Goal: Task Accomplishment & Management: Manage account settings

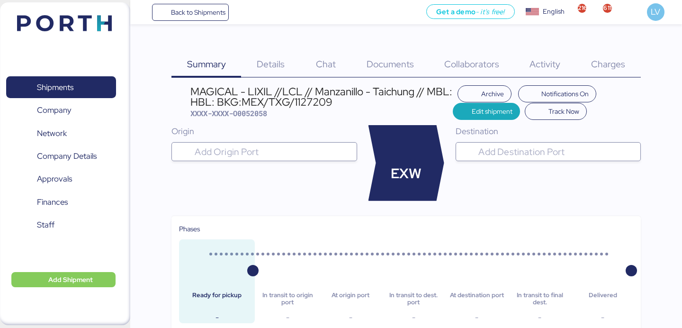
click at [216, 18] on span "Back to Shipments" at bounding box center [190, 12] width 71 height 17
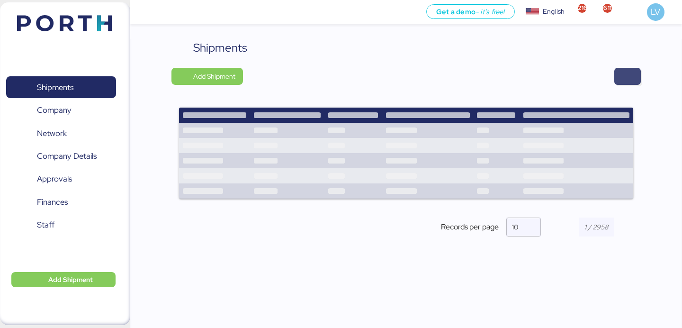
click at [633, 73] on span "button" at bounding box center [627, 76] width 27 height 17
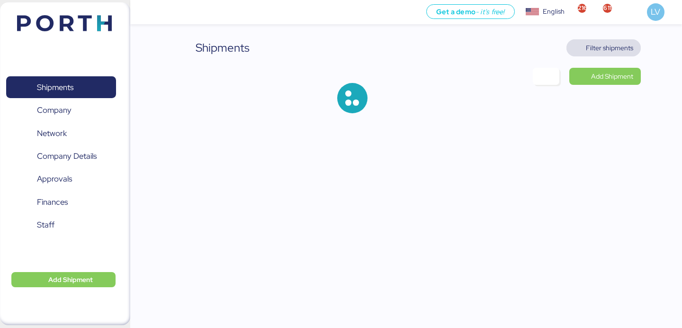
click at [620, 45] on span "Filter shipments" at bounding box center [608, 47] width 47 height 11
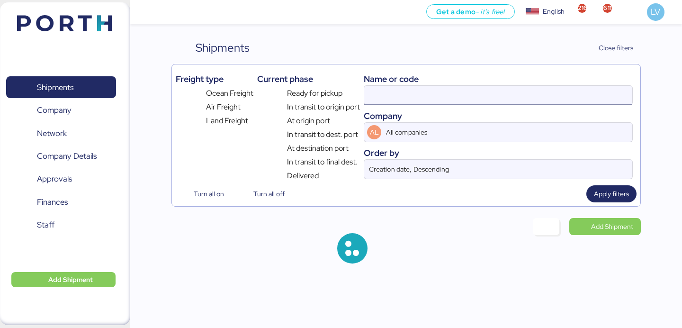
click at [519, 101] on input at bounding box center [498, 95] width 268 height 19
paste input "O0052073"
type input "O0052073"
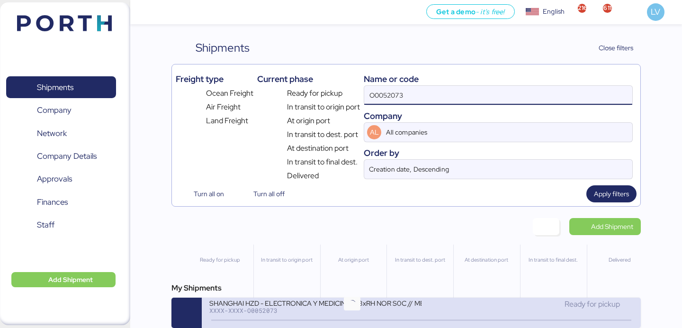
click at [331, 320] on icon at bounding box center [351, 320] width 45 height 10
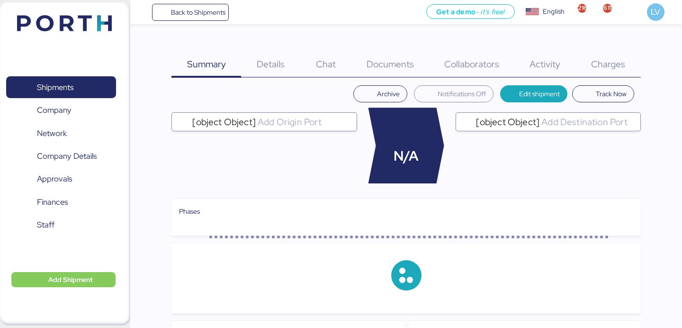
click at [279, 62] on span "Details" at bounding box center [271, 64] width 28 height 12
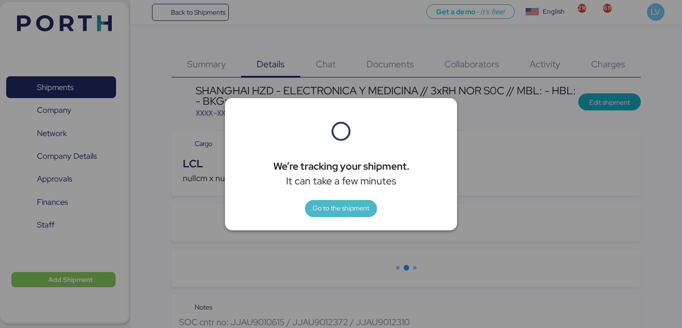
click at [318, 204] on span "Go to the shipment" at bounding box center [340, 207] width 57 height 11
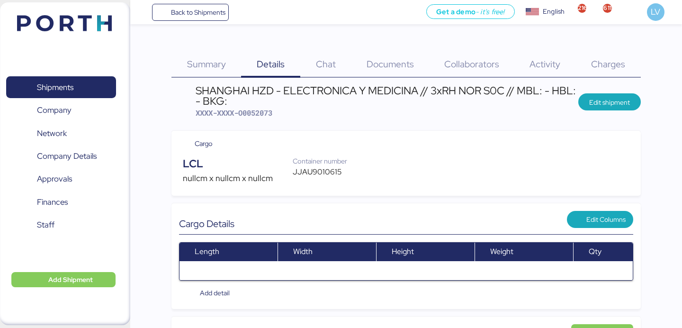
click at [353, 93] on div "SHANGHAI HZD - ELECTRONICA Y MEDICINA // 3xRH NOR S0C // MBL: - HBL: - BKG:" at bounding box center [386, 95] width 382 height 21
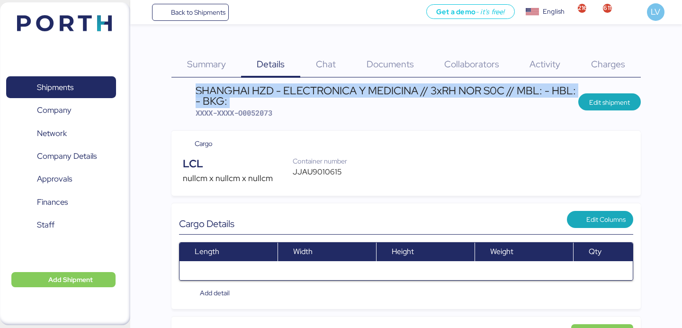
click at [353, 93] on div "SHANGHAI HZD - ELECTRONICA Y MEDICINA // 3xRH NOR S0C // MBL: - HBL: - BKG:" at bounding box center [386, 95] width 382 height 21
copy div "SHANGHAI HZD - ELECTRONICA Y MEDICINA // 3xRH NOR S0C // MBL: - HBL: - BKG:"
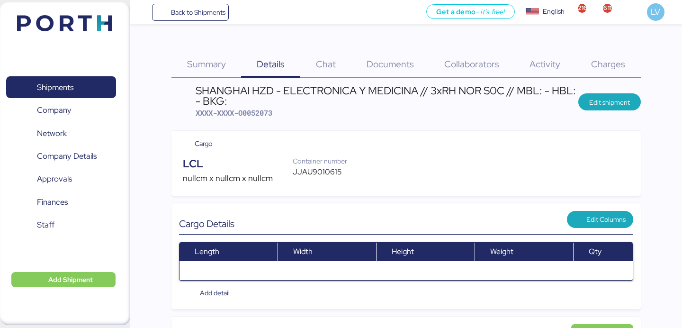
click at [252, 108] on span "XXXX-XXXX-O0052073" at bounding box center [233, 112] width 77 height 9
copy span "O0052073"
click at [172, 16] on span "Back to Shipments" at bounding box center [198, 12] width 54 height 11
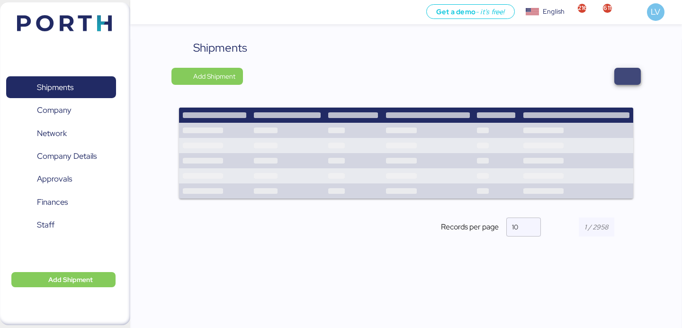
click at [626, 78] on span "button" at bounding box center [626, 76] width 11 height 13
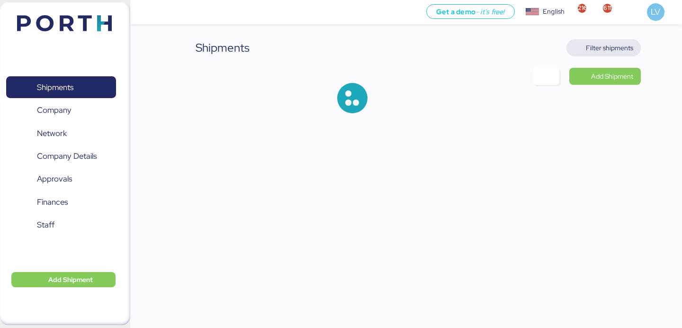
click at [616, 53] on span "Filter shipments" at bounding box center [603, 47] width 59 height 13
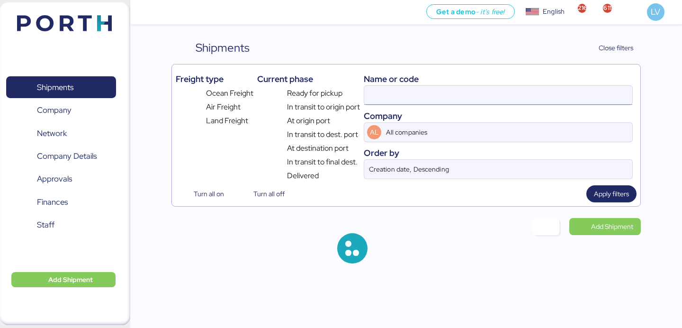
click at [501, 90] on input at bounding box center [498, 95] width 268 height 19
paste input "KMTCJKT5210744"
type input "KMTCJKT5210744"
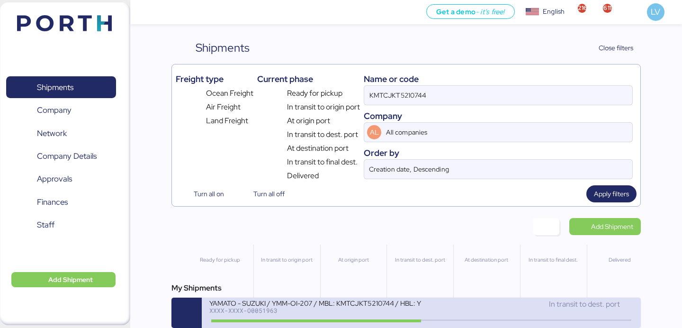
click at [376, 322] on div at bounding box center [316, 320] width 210 height 3
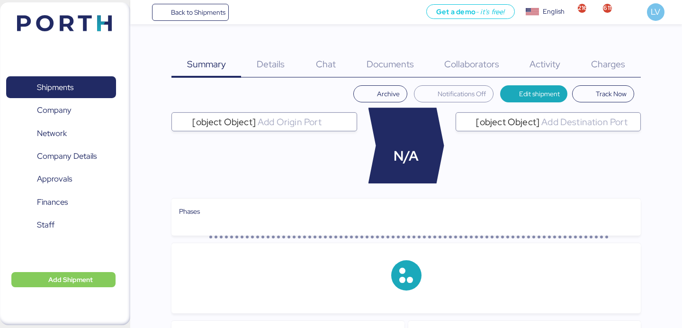
click at [601, 58] on div "Charges 0" at bounding box center [608, 58] width 65 height 38
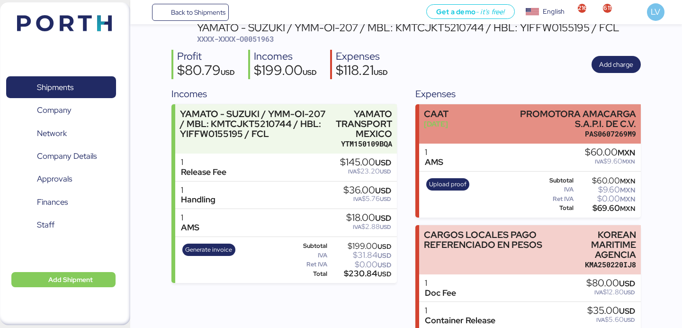
scroll to position [119, 0]
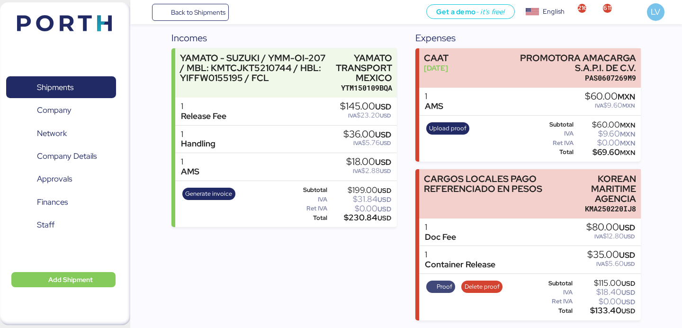
click at [438, 285] on span "Proof" at bounding box center [444, 286] width 16 height 10
click at [486, 288] on span "Delete proof" at bounding box center [481, 286] width 35 height 10
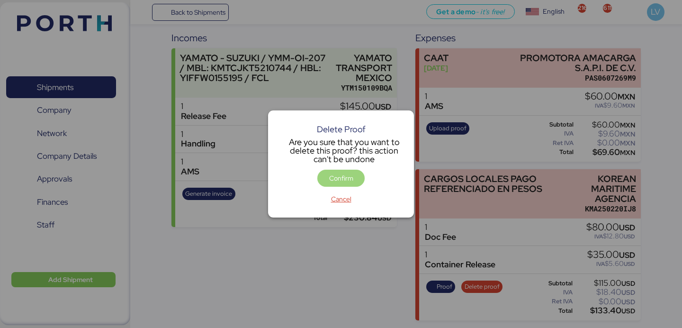
click at [344, 180] on span "Confirm" at bounding box center [341, 177] width 24 height 11
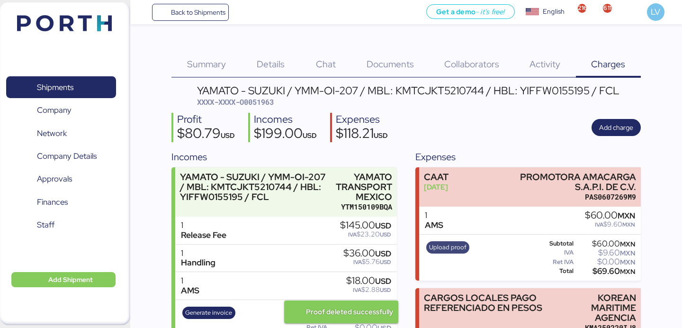
scroll to position [119, 0]
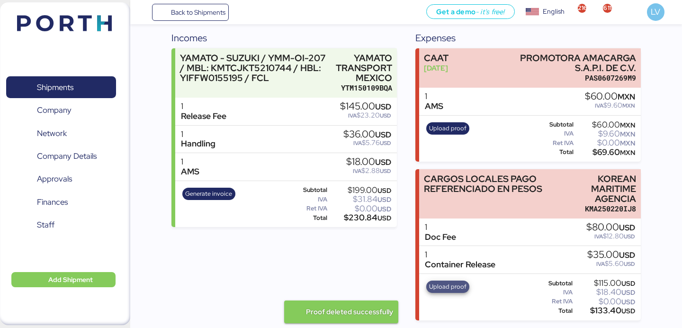
click at [451, 286] on span "Upload proof" at bounding box center [447, 286] width 37 height 10
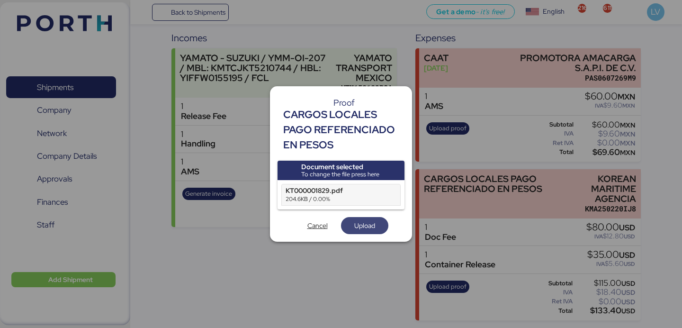
click at [347, 221] on span "Upload" at bounding box center [364, 225] width 47 height 17
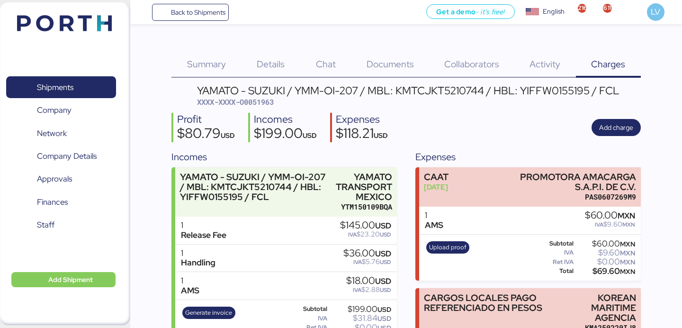
click at [257, 101] on span "XXXX-XXXX-O0051963" at bounding box center [235, 101] width 77 height 9
copy span "O0051963"
click at [167, 8] on span "Back to Shipments" at bounding box center [190, 12] width 71 height 17
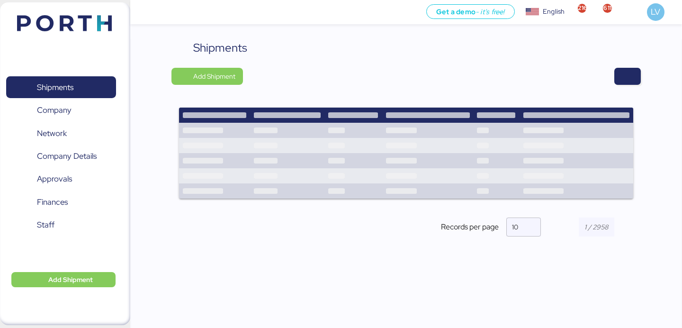
click at [622, 66] on div "Shipments Add Shipment Records per page 10" at bounding box center [405, 145] width 469 height 213
click at [622, 75] on span "button" at bounding box center [626, 76] width 11 height 13
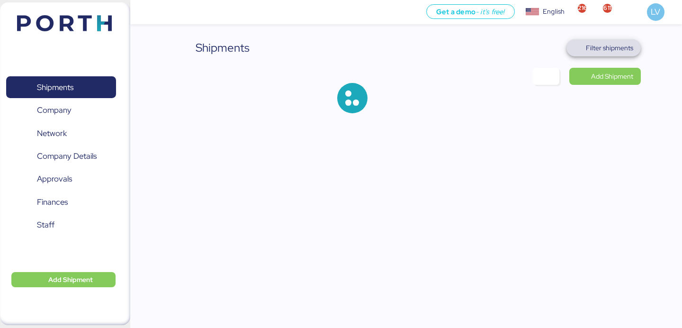
click at [620, 51] on span "Filter shipments" at bounding box center [608, 47] width 47 height 11
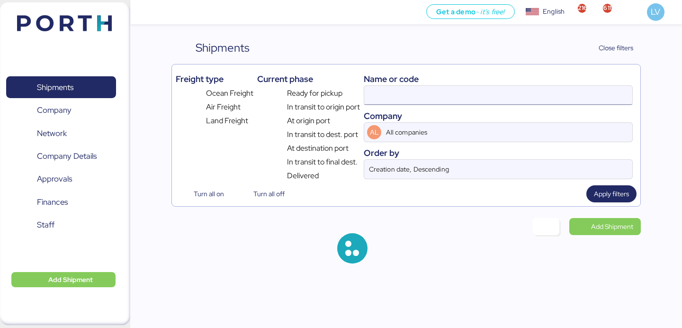
click at [554, 90] on input at bounding box center [498, 95] width 268 height 19
paste input "O0051899"
type input "O0051899"
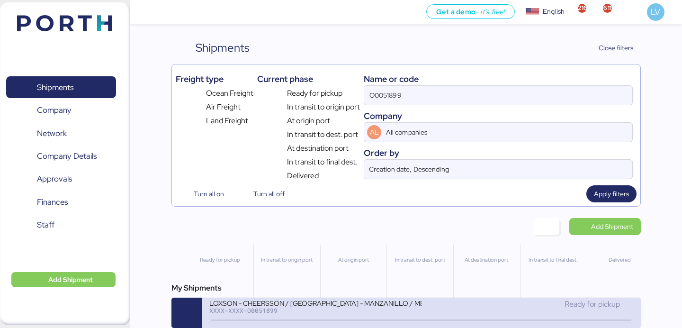
click at [239, 317] on div "LOXSON - CHEERSSON / [GEOGRAPHIC_DATA] - MANZANILLO / MBL: ESLCHNSHG038927 - HB…" at bounding box center [315, 308] width 212 height 20
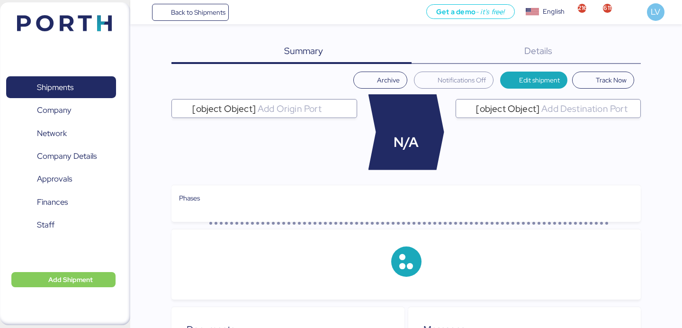
click at [614, 51] on div "Details 0" at bounding box center [525, 51] width 229 height 25
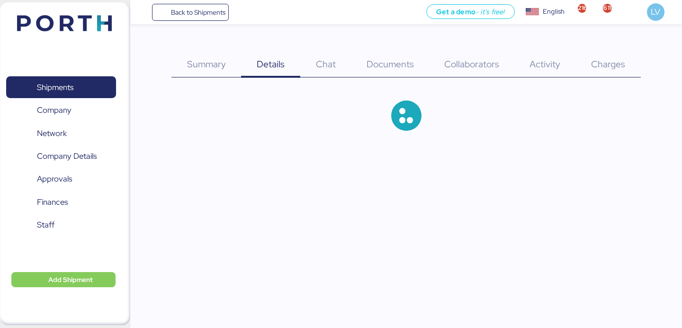
click at [614, 61] on span "Charges" at bounding box center [608, 64] width 34 height 12
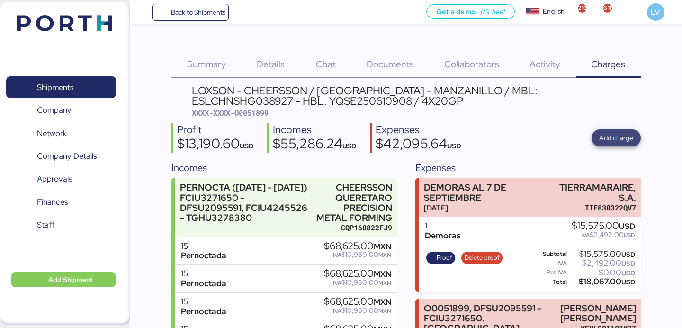
click at [603, 142] on span "Add charge" at bounding box center [616, 137] width 34 height 11
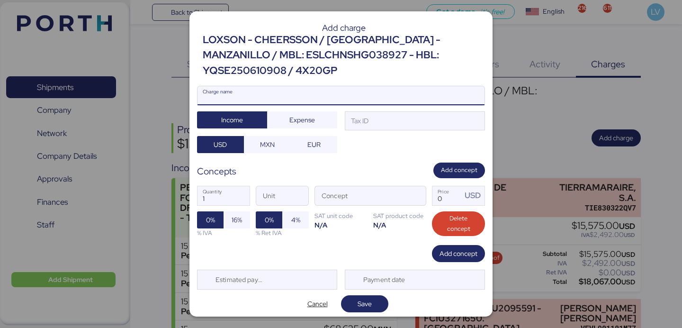
click at [459, 98] on input "Charge name" at bounding box center [340, 95] width 287 height 19
paste input "O0051899, DFSU2095591 - FCIU3271650, ESTADIA DENTRO DE PUERTO ([GEOGRAPHIC_DATA…"
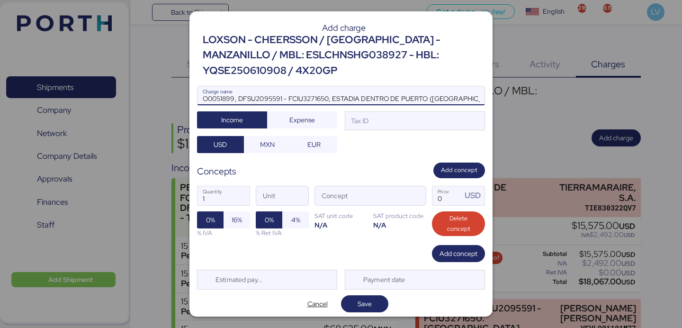
scroll to position [0, 51]
type input "O0051899, DFSU2095591 - FCIU3271650, ESTADIA DENTRO DE PUERTO ([GEOGRAPHIC_DATA…"
click at [301, 116] on span "Expense" at bounding box center [302, 119] width 26 height 11
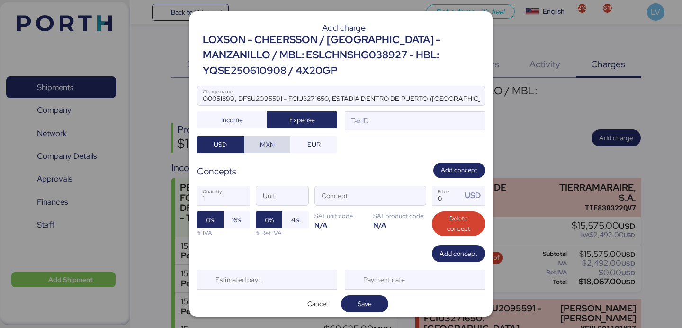
click at [262, 146] on span "MXN" at bounding box center [267, 144] width 15 height 11
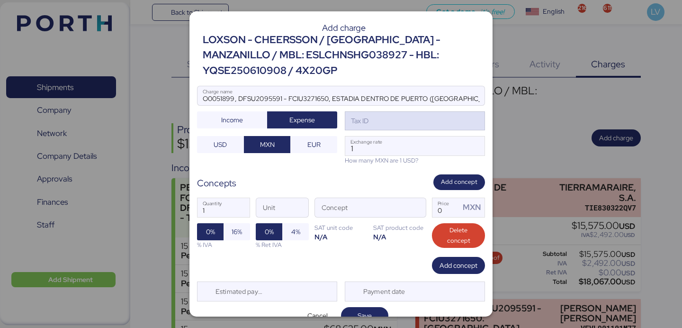
click at [406, 123] on div "Tax ID" at bounding box center [415, 120] width 140 height 19
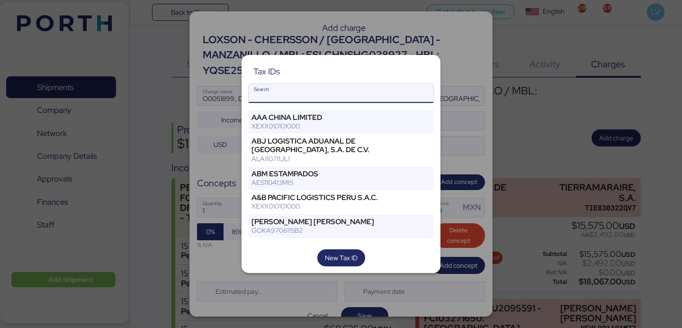
type input "l"
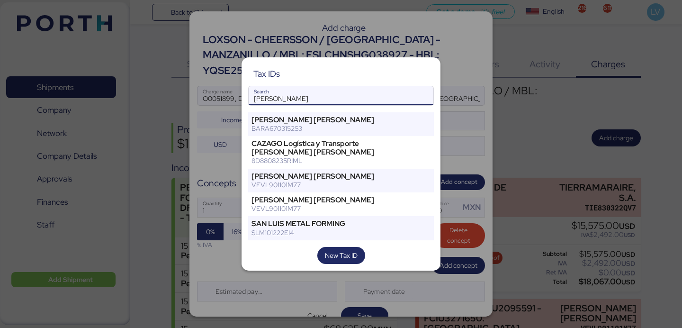
click at [268, 93] on input "[PERSON_NAME]" at bounding box center [340, 95] width 185 height 19
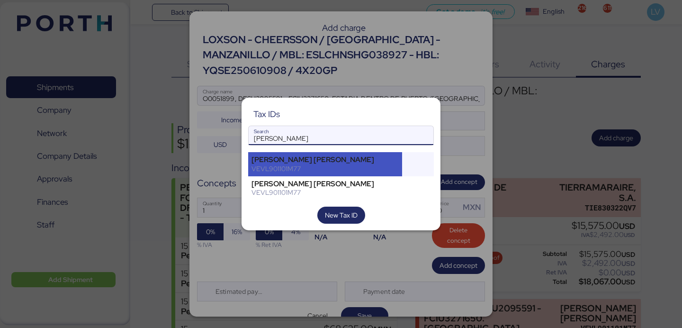
type input "[PERSON_NAME]"
click at [257, 166] on div "VEVL901101M77" at bounding box center [324, 168] width 147 height 9
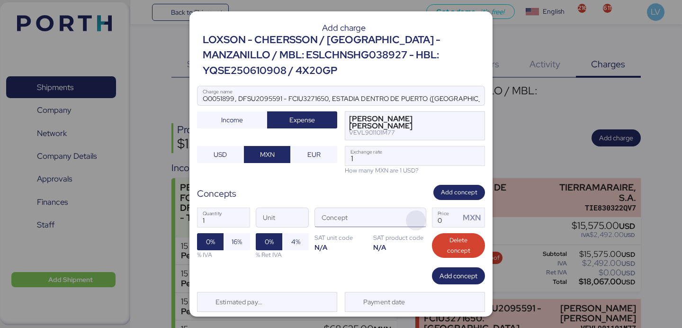
click at [425, 220] on span "button" at bounding box center [416, 220] width 20 height 20
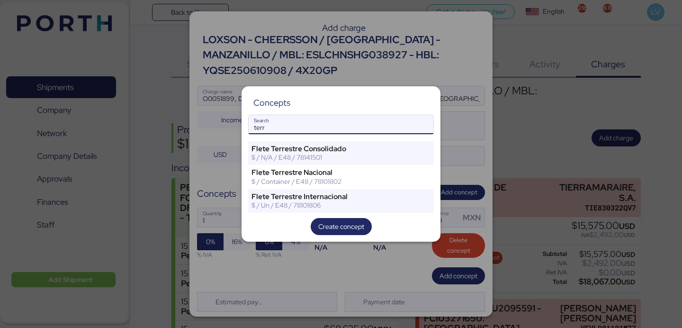
click at [357, 132] on input "terr" at bounding box center [340, 124] width 185 height 19
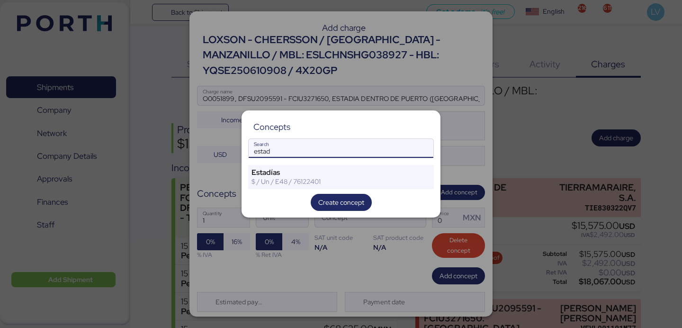
type input "estad"
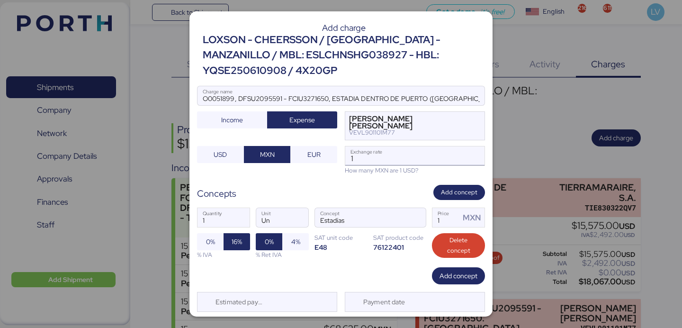
click at [389, 162] on input "1" at bounding box center [414, 155] width 139 height 19
click at [452, 213] on input "1" at bounding box center [445, 217] width 27 height 19
paste input "49000.00"
type input "49000"
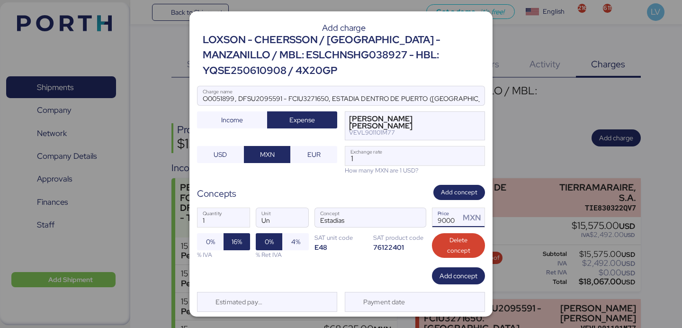
scroll to position [0, 0]
click at [439, 160] on input "1" at bounding box center [414, 155] width 139 height 19
paste input "18.4483"
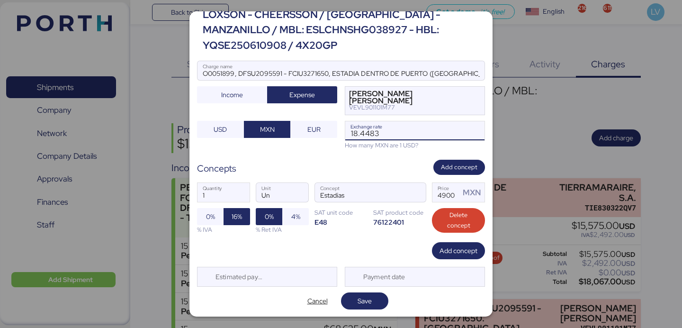
type input "18.4483"
click at [373, 291] on div "Add charge LOXSON - CHEERSSON / [GEOGRAPHIC_DATA] - MANZANILLO / MBL: ESLCHNSHG…" at bounding box center [340, 163] width 303 height 305
click at [373, 303] on span "Save" at bounding box center [364, 300] width 32 height 13
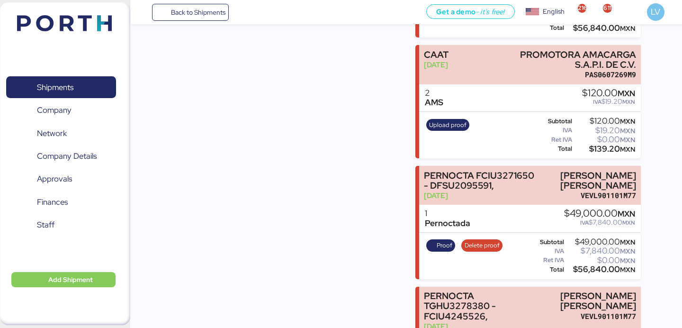
scroll to position [1807, 0]
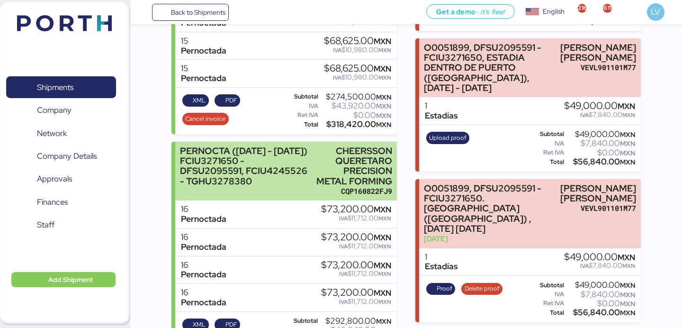
scroll to position [248, 0]
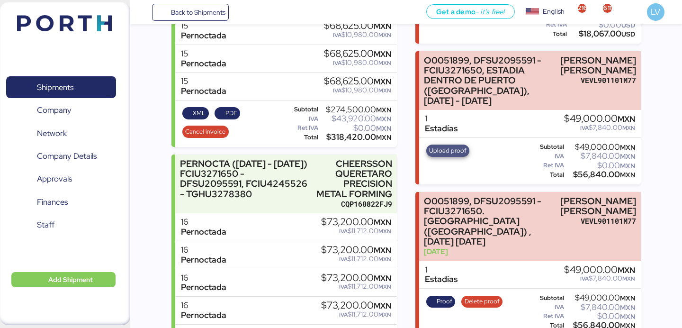
click at [457, 152] on span "Upload proof" at bounding box center [447, 150] width 37 height 10
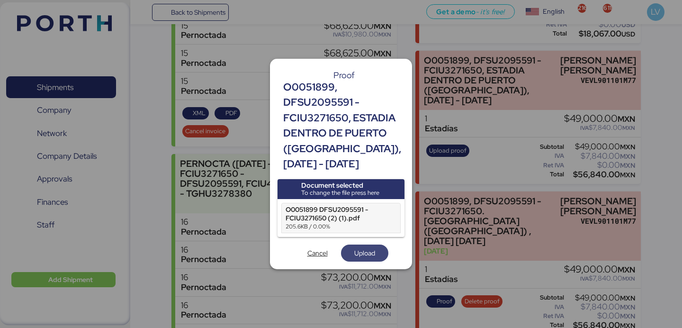
click at [365, 250] on span "Upload" at bounding box center [364, 252] width 21 height 11
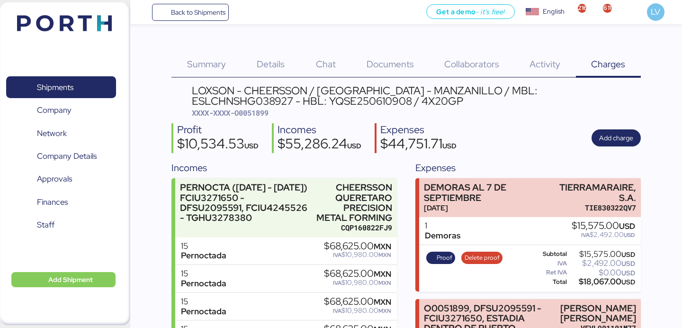
click at [252, 115] on span "XXXX-XXXX-O0051899" at bounding box center [230, 112] width 77 height 9
copy span "O0051899"
click at [591, 132] on div "Profit $10,534.53 USD Incomes $55,286.24 USD Expenses $44,751.71 USD Add charge" at bounding box center [405, 138] width 469 height 30
click at [612, 141] on span "Add charge" at bounding box center [616, 137] width 34 height 11
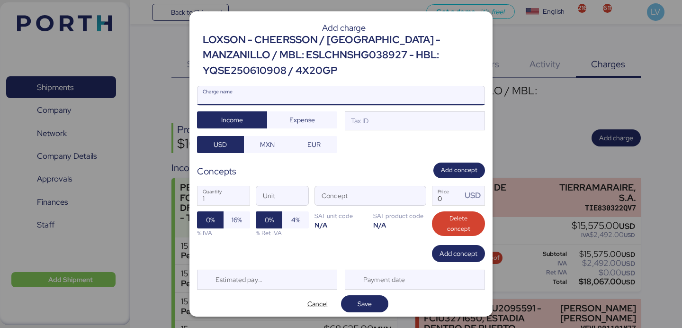
click at [380, 89] on input "Charge name" at bounding box center [340, 95] width 287 height 19
paste input "O0051899, FCIU4245526 - TGHU3278380, ESTADIA DENTRO DE PUERTO ([GEOGRAPHIC_DATA…"
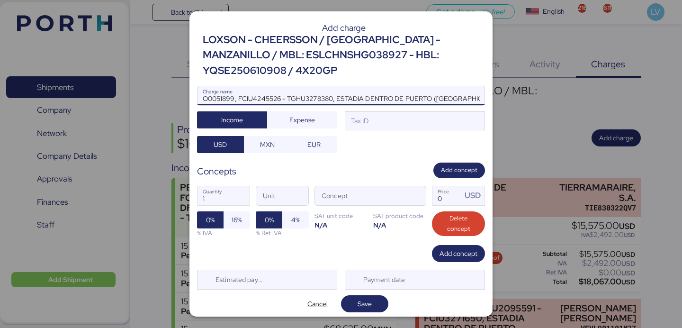
scroll to position [0, 64]
type input "O0051899, FCIU4245526 - TGHU3278380, ESTADIA DENTRO DE PUERTO ([GEOGRAPHIC_DATA…"
click at [294, 117] on span "Expense" at bounding box center [302, 119] width 26 height 11
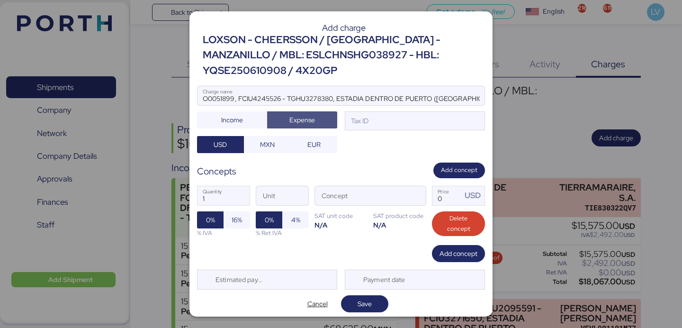
click at [270, 153] on div "Add charge LOXSON - CHEERSSON / [GEOGRAPHIC_DATA] - MANZANILLO / MBL: ESLCHNSHG…" at bounding box center [340, 163] width 303 height 305
click at [270, 148] on span "MXN" at bounding box center [267, 144] width 15 height 11
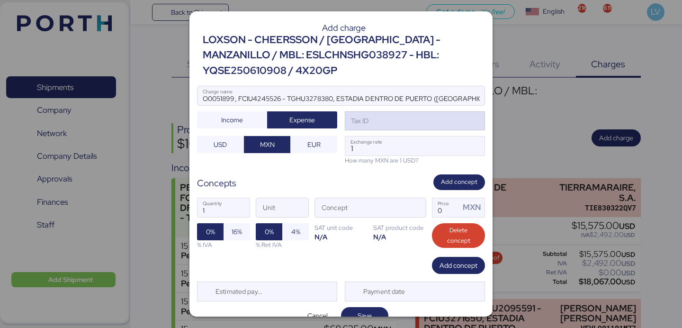
click at [435, 117] on div "Tax ID" at bounding box center [415, 120] width 140 height 19
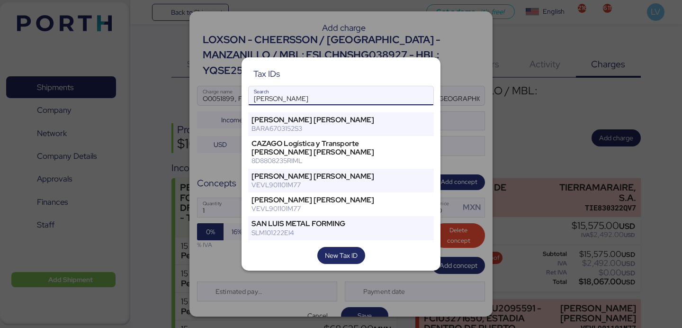
type input "[PERSON_NAME]"
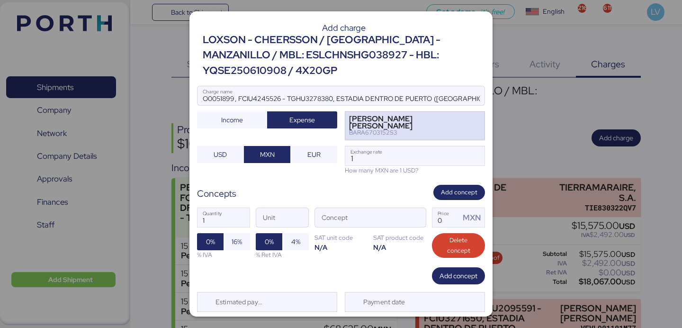
click at [399, 133] on div "[PERSON_NAME] [PERSON_NAME] BARA6703152S3" at bounding box center [415, 125] width 140 height 29
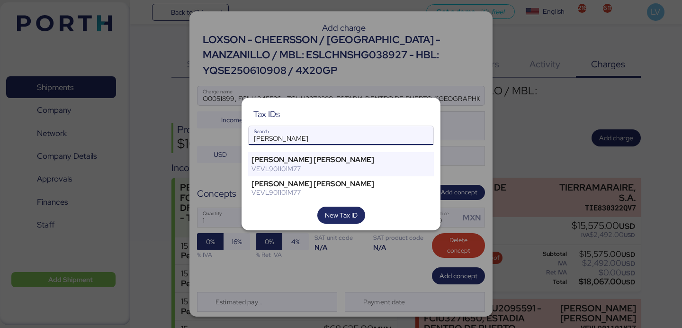
type input "[PERSON_NAME]"
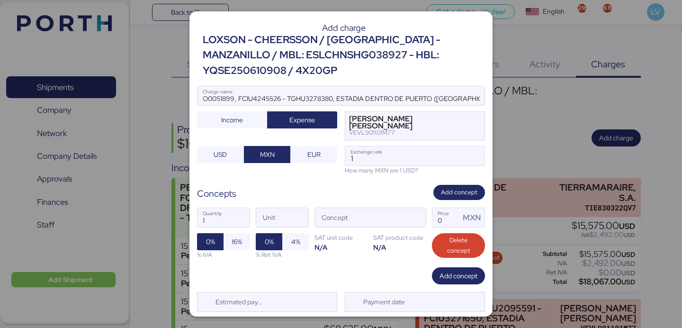
click at [379, 168] on div "How many MXN are 1 USD?" at bounding box center [415, 170] width 140 height 9
click at [380, 163] on input "1" at bounding box center [414, 155] width 139 height 19
paste input "18.4483"
type input "18.4483"
click at [382, 220] on input "Concept" at bounding box center [359, 217] width 88 height 19
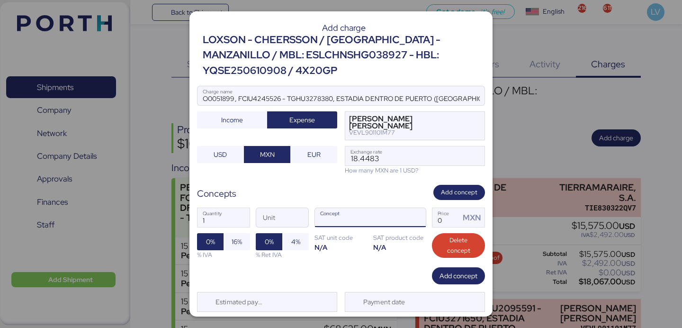
click at [405, 220] on div at bounding box center [414, 217] width 23 height 19
click at [415, 220] on span "button" at bounding box center [416, 220] width 20 height 20
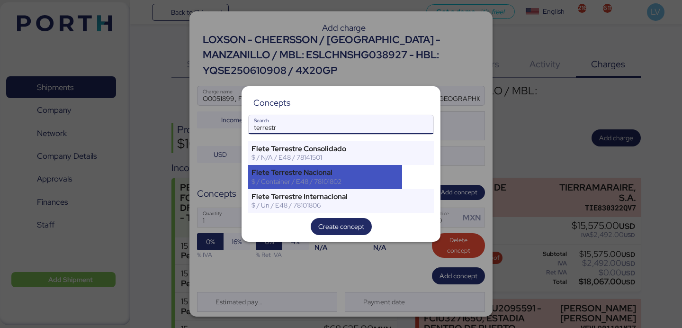
type input "terrestr"
click at [319, 170] on div "Flete Terrestre Nacional" at bounding box center [324, 172] width 147 height 9
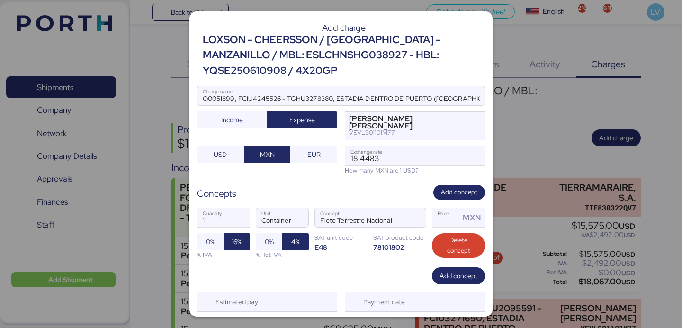
click at [454, 219] on input "Price MXN" at bounding box center [445, 217] width 27 height 19
type input "49000"
click at [377, 284] on div "Add charge LOXSON - CHEERSSON / [GEOGRAPHIC_DATA] - MANZANILLO / MBL: ESLCHNSHG…" at bounding box center [340, 163] width 303 height 305
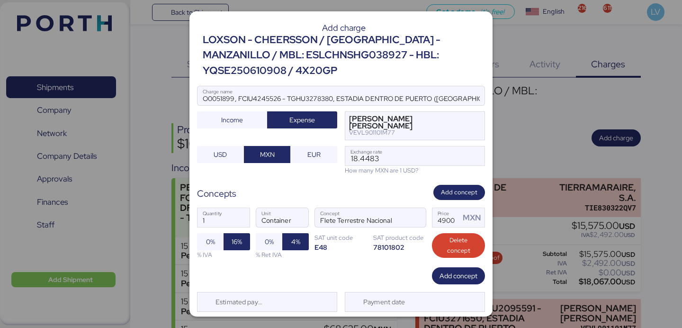
scroll to position [25, 0]
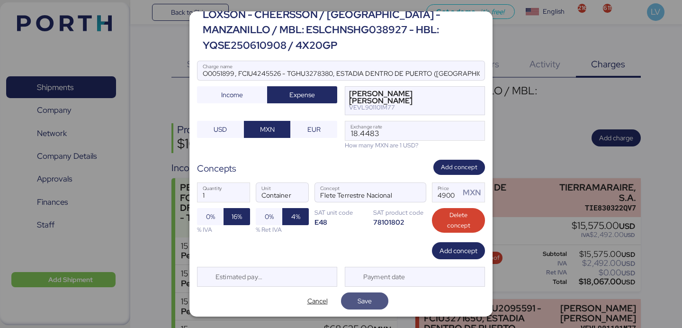
click at [347, 303] on span "Save" at bounding box center [364, 300] width 47 height 17
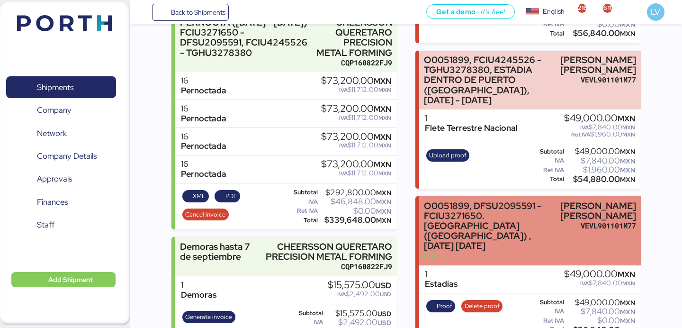
scroll to position [429, 0]
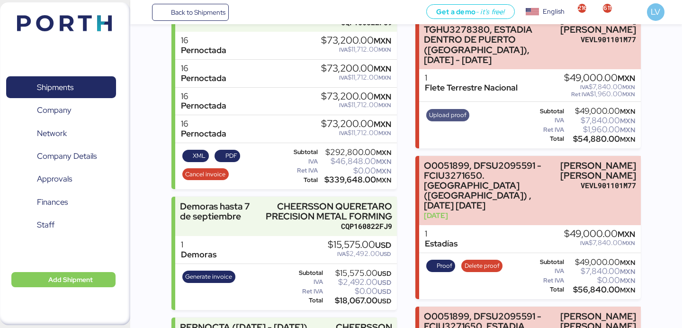
click at [440, 115] on span "Upload proof" at bounding box center [447, 115] width 37 height 10
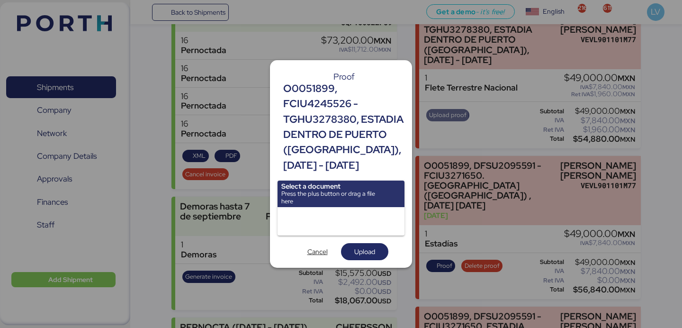
scroll to position [0, 0]
click at [310, 250] on span "Cancel" at bounding box center [317, 251] width 20 height 11
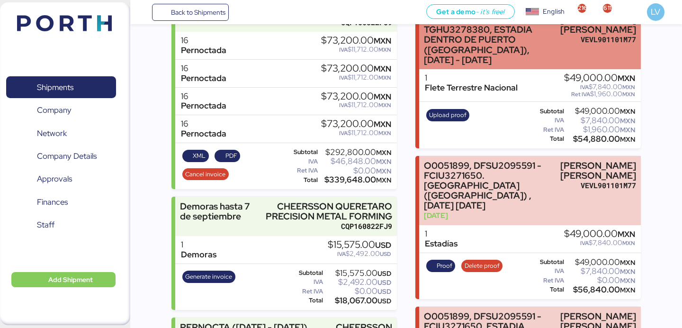
click at [485, 60] on div "O0051899, FCIU4245526 - TGHU3278380, ESTADIA DENTRO DE PUERTO ([GEOGRAPHIC_DATA…" at bounding box center [490, 40] width 132 height 50
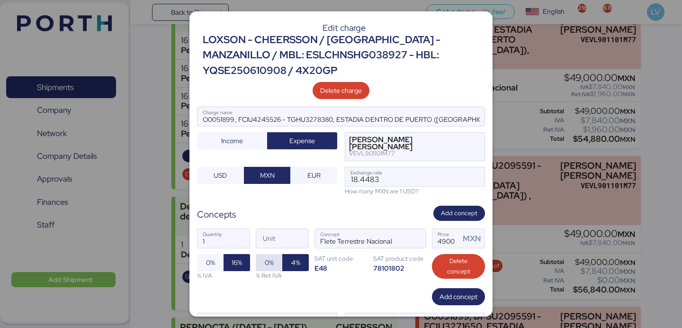
click at [268, 259] on span "0%" at bounding box center [269, 262] width 9 height 11
click at [408, 236] on span "button" at bounding box center [416, 241] width 20 height 20
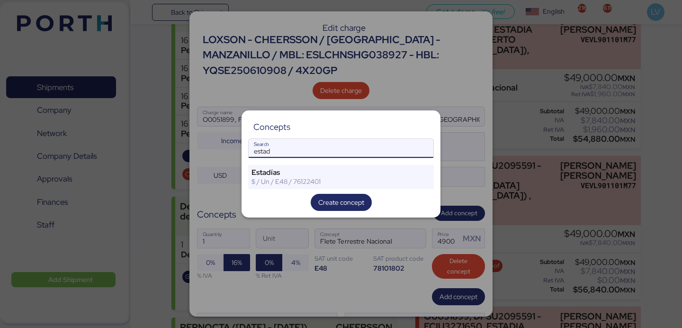
type input "estad"
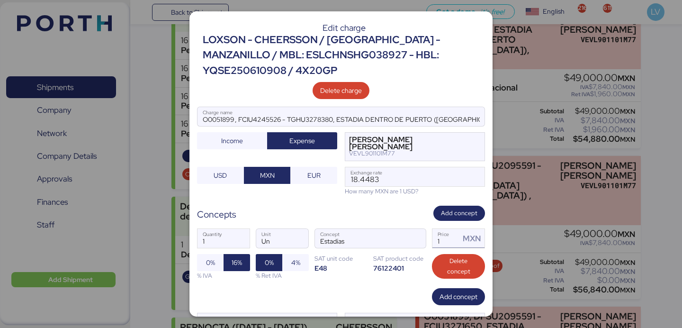
click at [450, 238] on input "1" at bounding box center [445, 238] width 27 height 19
type input "49000"
click at [382, 220] on div "Concepts Add concept" at bounding box center [341, 213] width 288 height 16
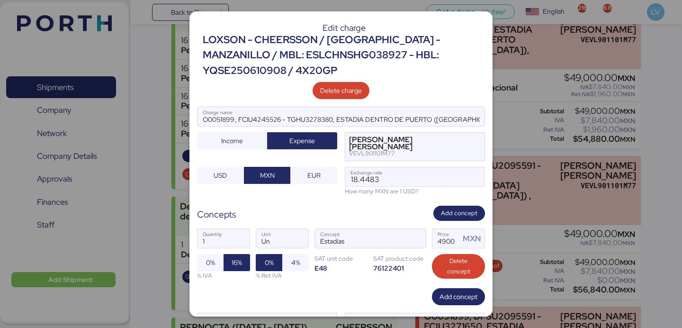
scroll to position [46, 0]
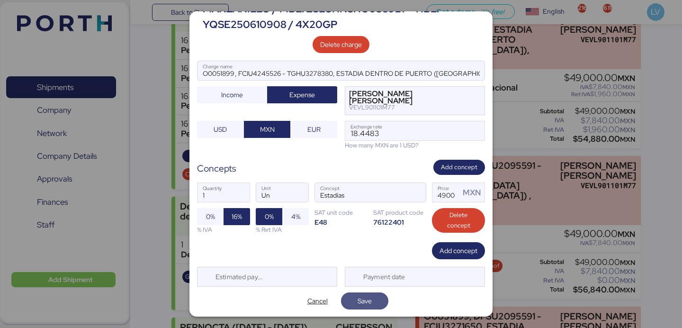
click at [370, 294] on span "Save" at bounding box center [364, 300] width 32 height 13
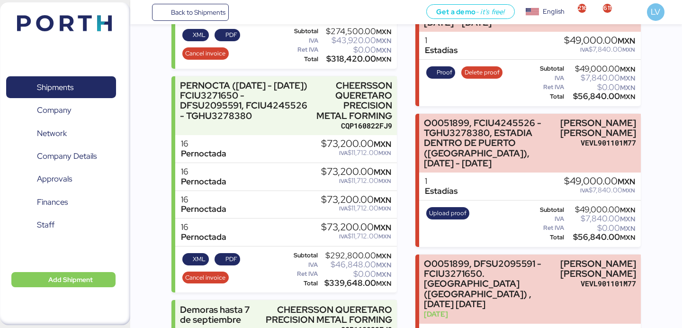
scroll to position [337, 0]
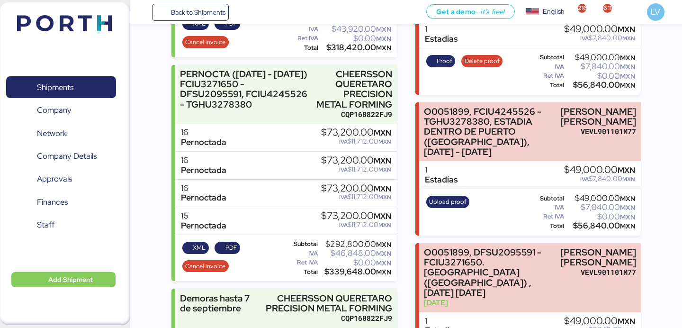
click at [441, 212] on div "Upload proof" at bounding box center [448, 212] width 50 height 39
click at [443, 204] on span "Upload proof" at bounding box center [447, 201] width 37 height 10
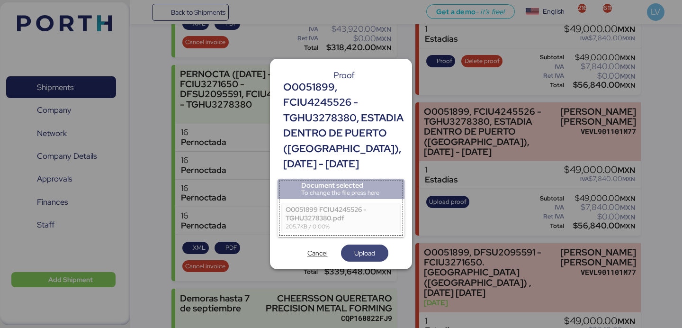
click at [364, 248] on span "Upload" at bounding box center [364, 252] width 21 height 11
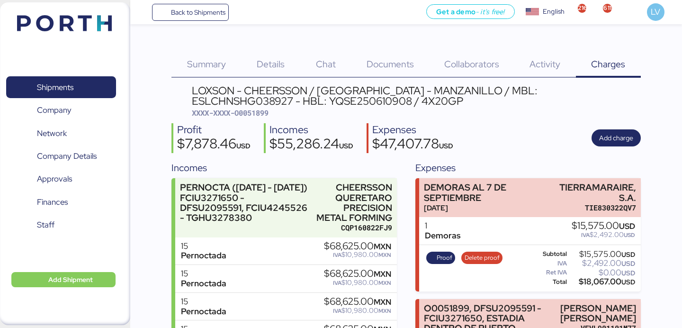
click at [248, 117] on span "XXXX-XXXX-O0051899" at bounding box center [230, 112] width 77 height 9
copy span "O0051899"
click at [189, 12] on span "Back to Shipments" at bounding box center [198, 12] width 54 height 11
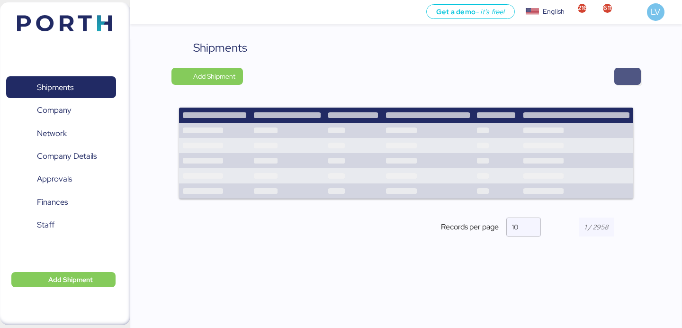
click at [617, 71] on span "button" at bounding box center [627, 76] width 27 height 17
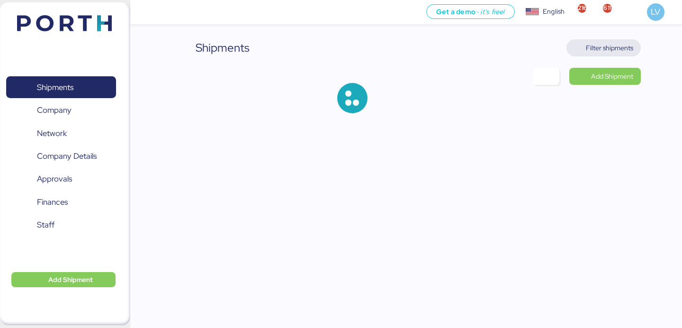
click at [614, 48] on span "Filter shipments" at bounding box center [608, 47] width 47 height 11
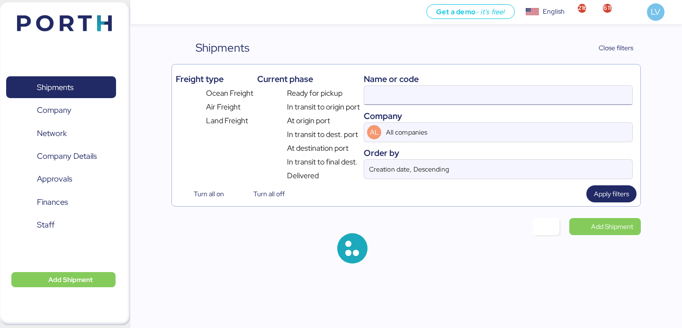
click at [528, 97] on input at bounding box center [498, 95] width 268 height 19
paste input "O0052183"
type input "O0052183"
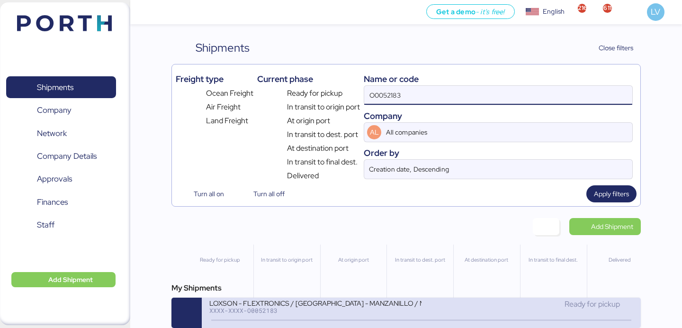
click at [366, 312] on div "XXXX-XXXX-O0052183" at bounding box center [315, 310] width 212 height 7
